Goal: Find specific page/section: Find specific page/section

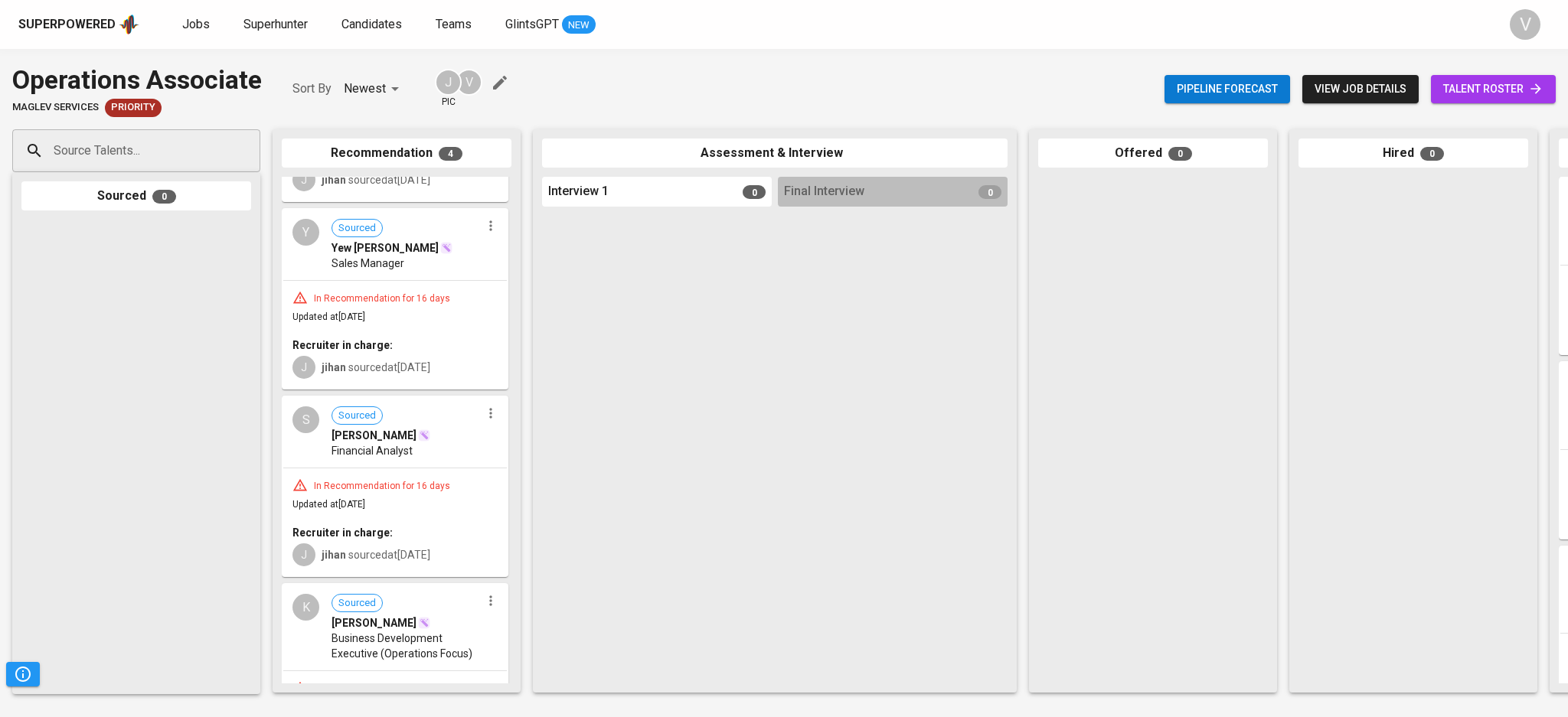
scroll to position [203, 0]
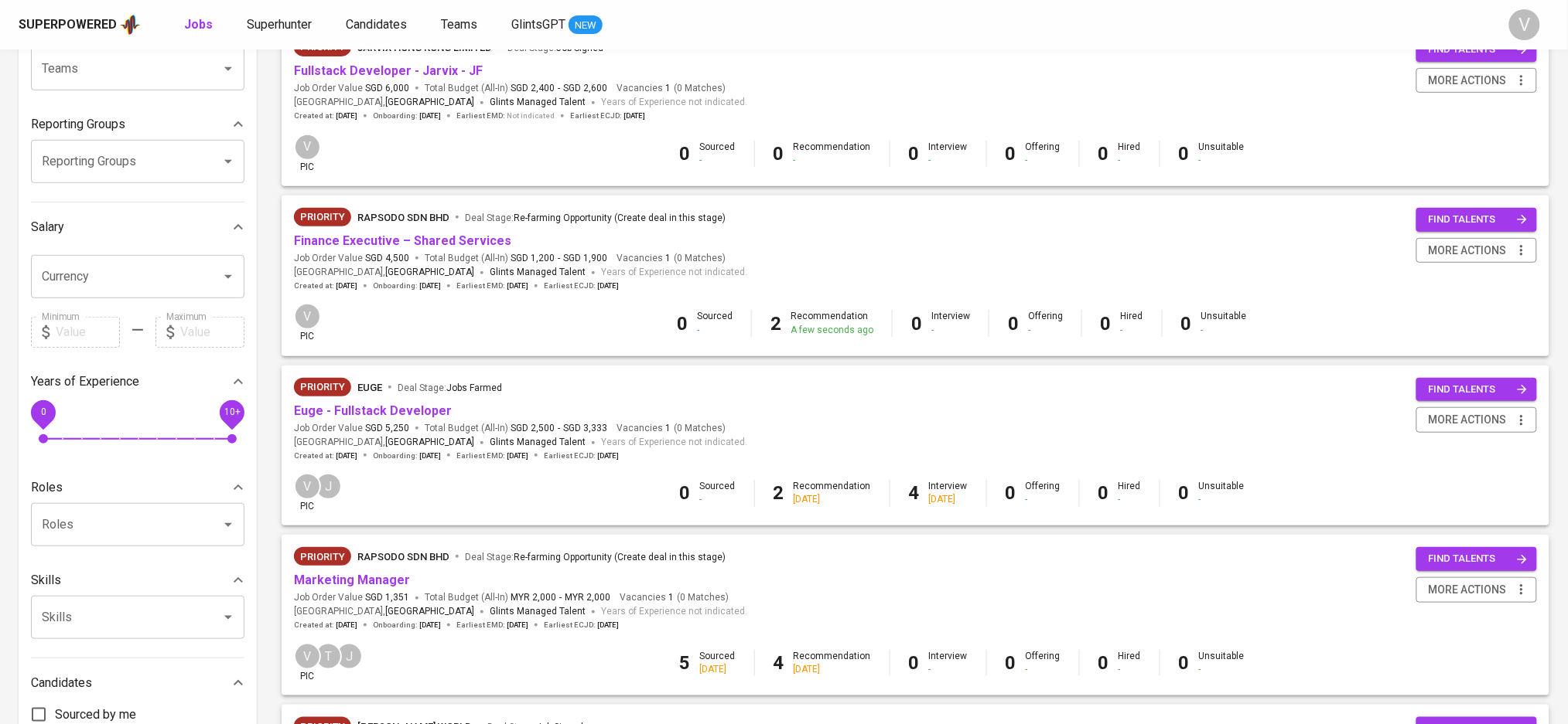
scroll to position [205, 0]
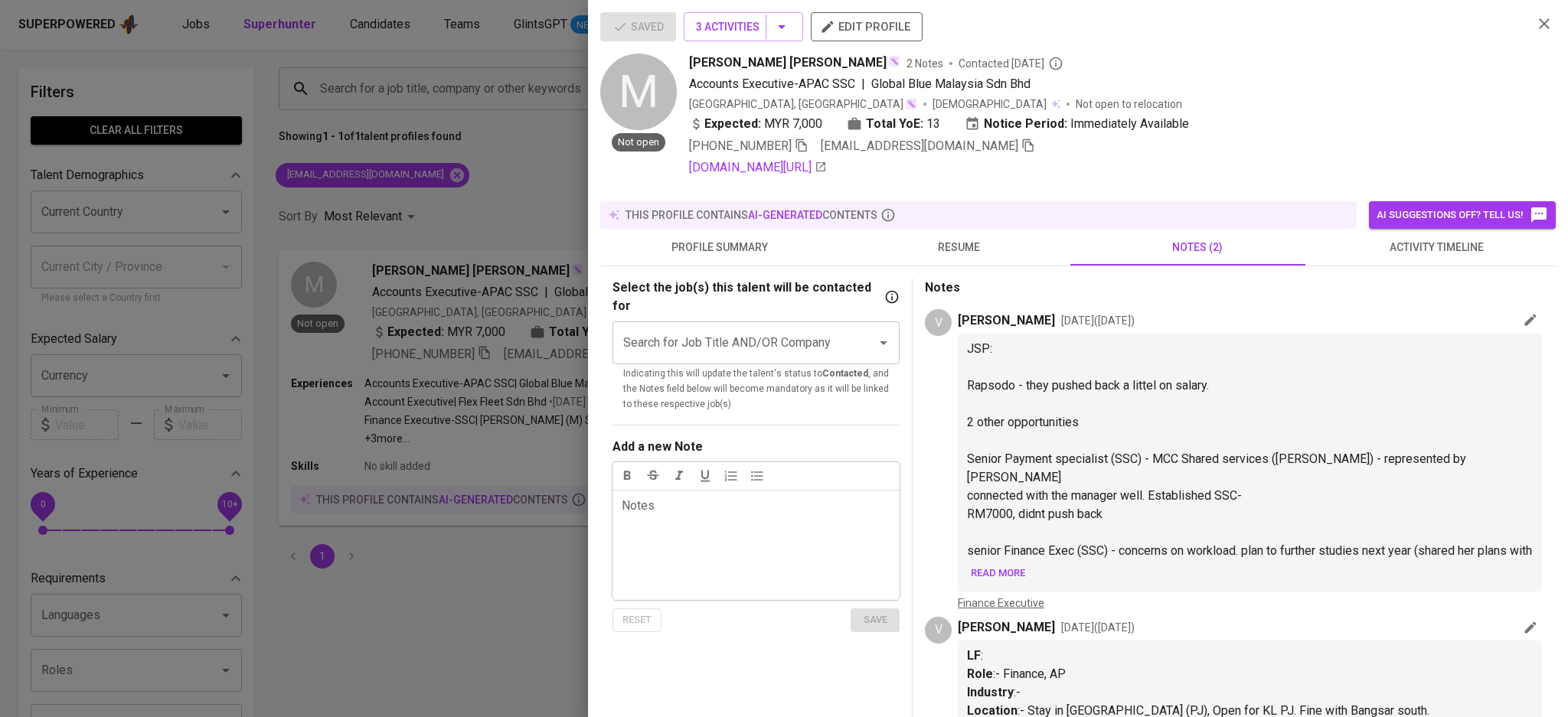
scroll to position [75, 0]
